Goal: Obtain resource: Download file/media

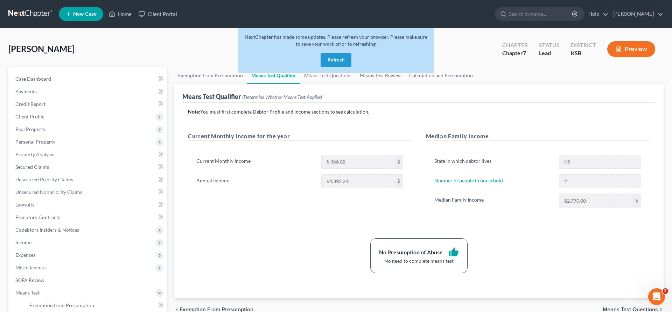
click at [332, 61] on button "Refresh" at bounding box center [335, 60] width 31 height 14
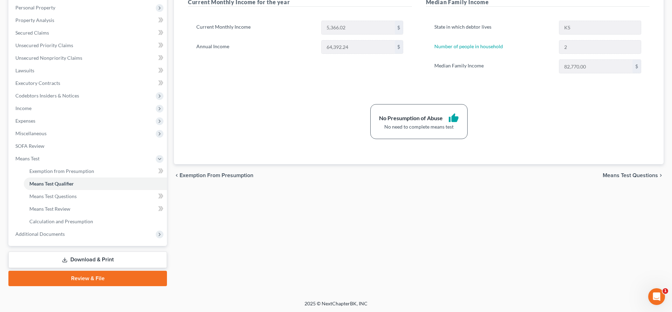
click at [83, 253] on link "Download & Print" at bounding box center [87, 260] width 158 height 16
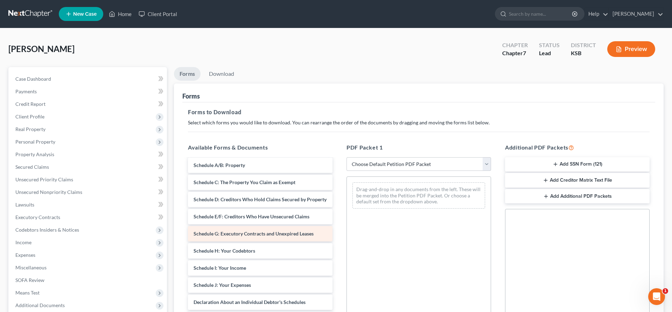
scroll to position [71, 0]
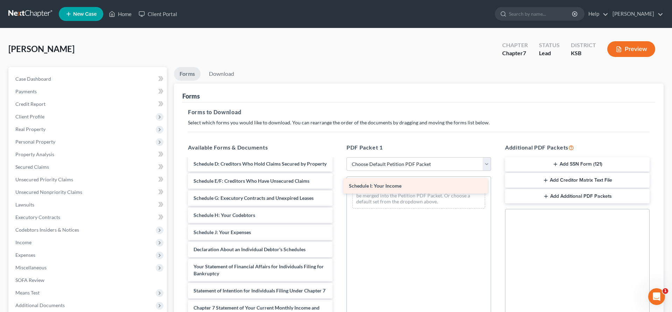
drag, startPoint x: 262, startPoint y: 233, endPoint x: 418, endPoint y: 186, distance: 163.4
click at [338, 186] on div "Schedule I: Your Income Voluntary Petition for Individuals Filing for Bankruptc…" at bounding box center [260, 243] width 156 height 311
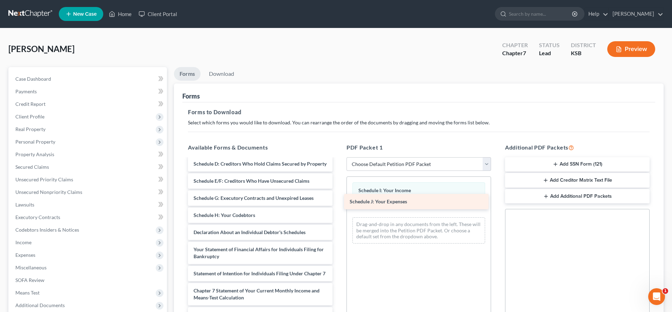
drag, startPoint x: 256, startPoint y: 230, endPoint x: 412, endPoint y: 200, distance: 159.0
click at [338, 200] on div "Schedule J: Your Expenses Voluntary Petition for Individuals Filing for Bankrup…" at bounding box center [260, 235] width 156 height 294
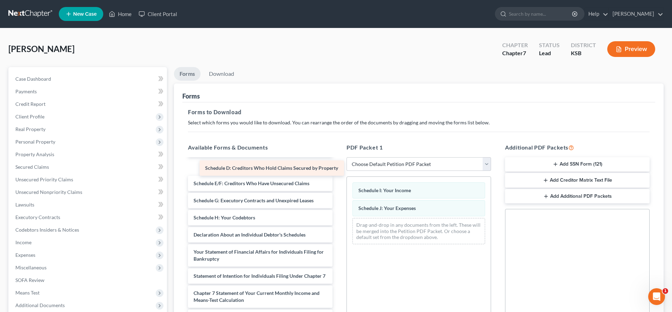
scroll to position [52, 0]
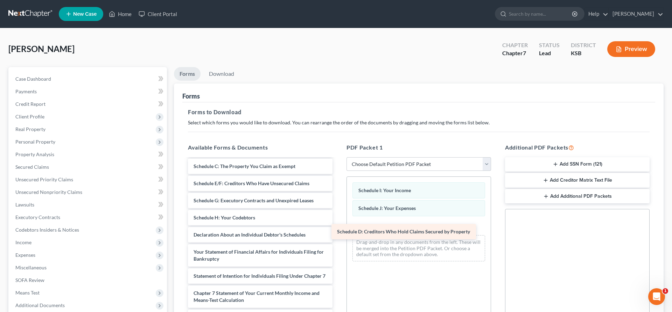
drag, startPoint x: 274, startPoint y: 167, endPoint x: 417, endPoint y: 232, distance: 157.8
click at [338, 232] on div "Schedule D: Creditors Who Hold Claims Secured by Property Voluntary Petition fo…" at bounding box center [260, 245] width 156 height 276
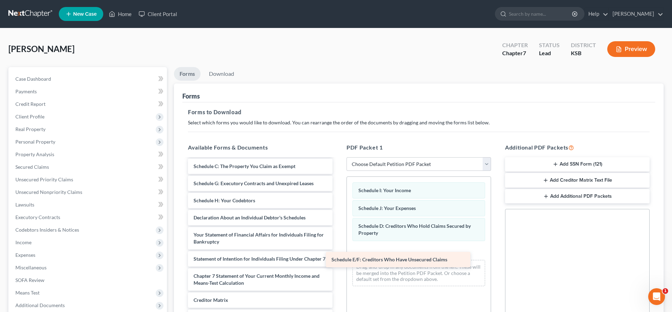
drag, startPoint x: 312, startPoint y: 183, endPoint x: 450, endPoint y: 259, distance: 157.7
click at [338, 259] on div "Schedule E/F: Creditors Who Have Unsecured Claims Voluntary Petition for Indivi…" at bounding box center [260, 236] width 156 height 259
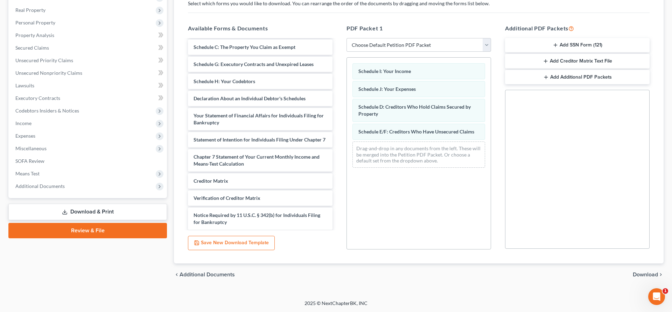
click at [645, 275] on span "Download" at bounding box center [645, 275] width 25 height 6
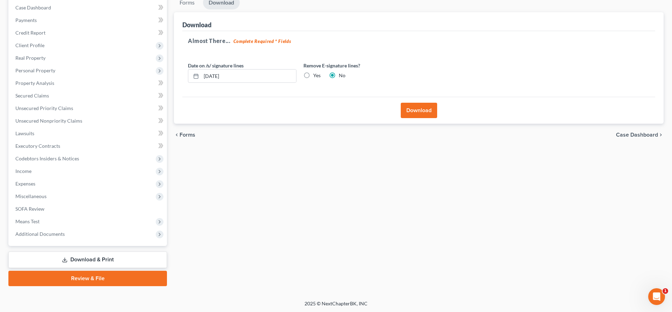
click at [417, 113] on button "Download" at bounding box center [419, 110] width 36 height 15
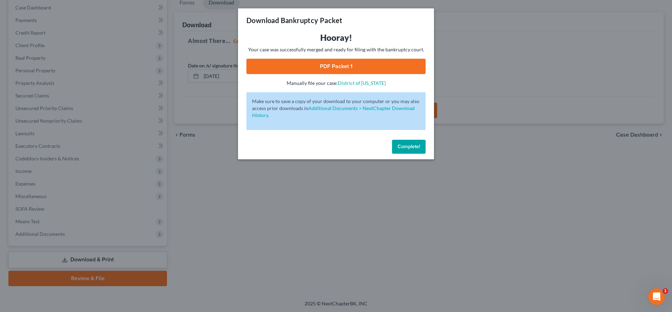
click at [374, 63] on link "PDF Packet 1" at bounding box center [335, 66] width 179 height 15
